Goal: Register for event/course

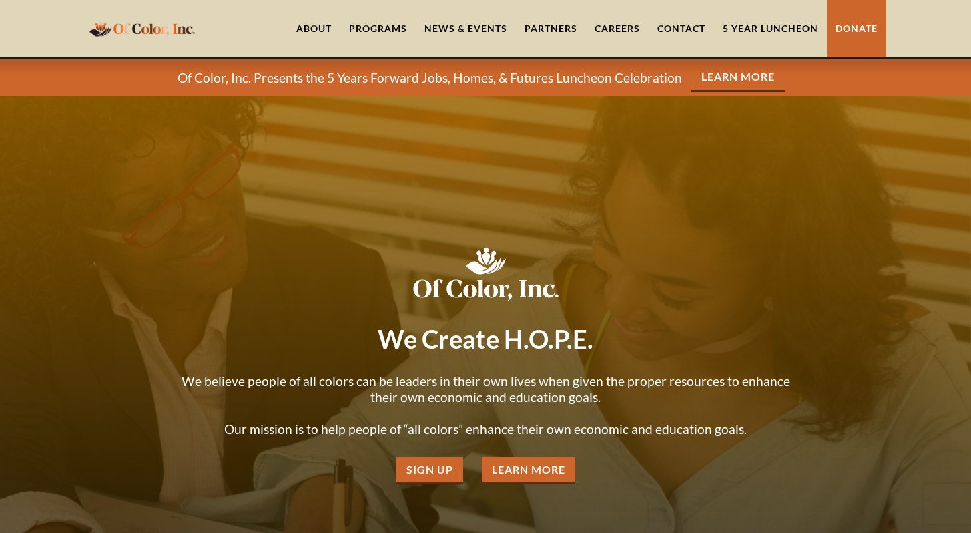
click at [750, 23] on link "5 Year Luncheon" at bounding box center [770, 28] width 113 height 57
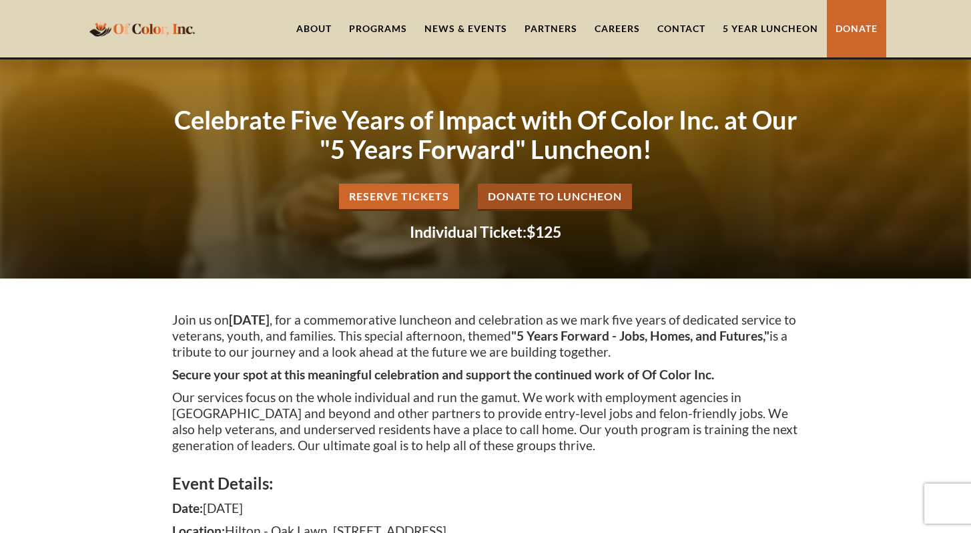
click at [401, 198] on link "Reserve Tickets" at bounding box center [399, 197] width 120 height 27
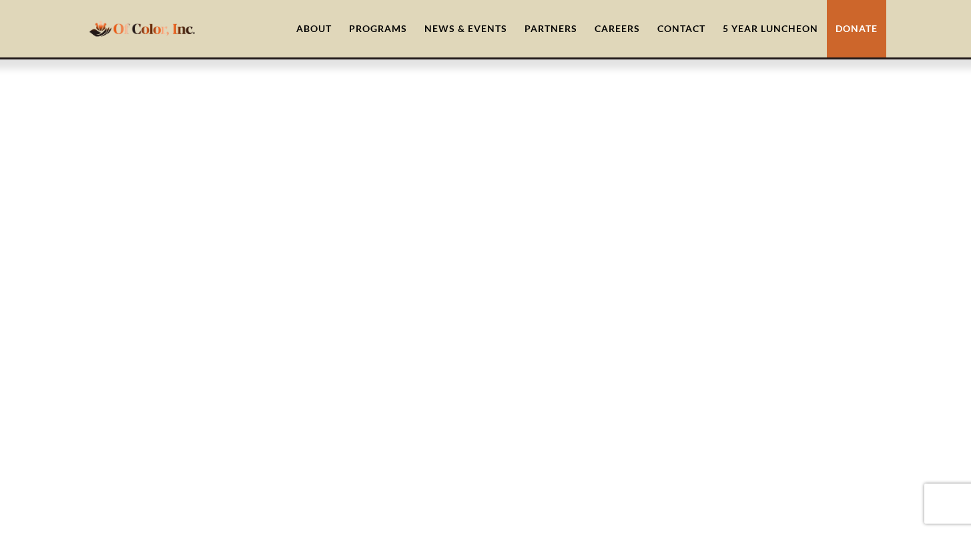
scroll to position [1111, 0]
